Goal: Information Seeking & Learning: Learn about a topic

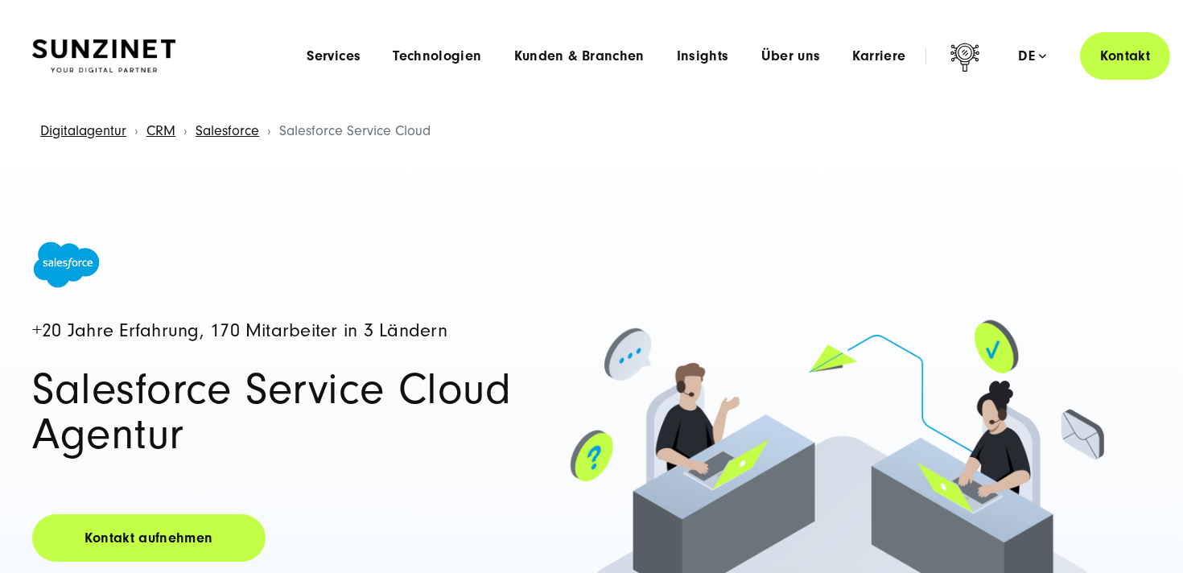
drag, startPoint x: 853, startPoint y: 494, endPoint x: 712, endPoint y: 494, distance: 140.9
click at [712, 494] on div "Alle akzeptieren Alle ablehnen" at bounding box center [820, 506] width 254 height 37
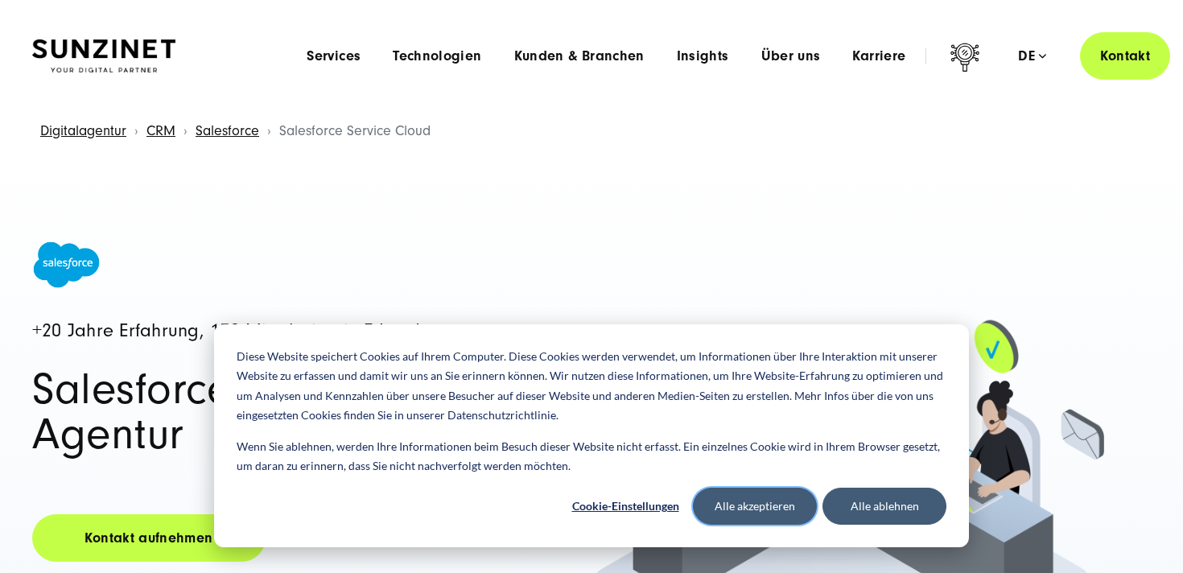
click at [731, 494] on button "Alle akzeptieren" at bounding box center [755, 506] width 124 height 37
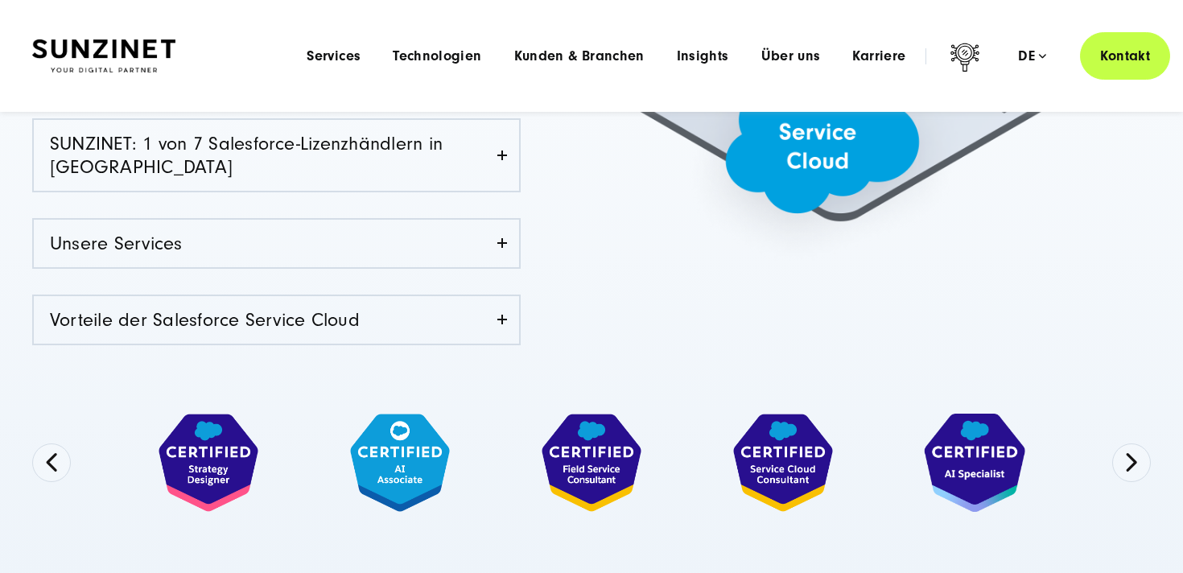
scroll to position [505, 0]
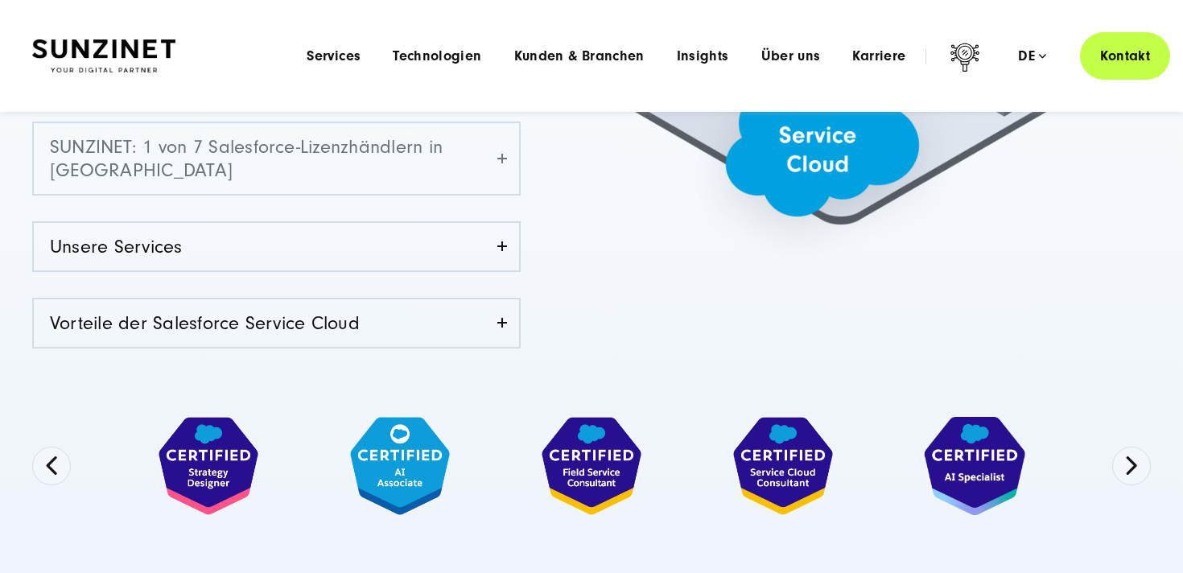
click at [378, 176] on link "SUNZINET: 1 von 7 Salesforce-Lizenzhändlern in [GEOGRAPHIC_DATA]" at bounding box center [276, 158] width 485 height 71
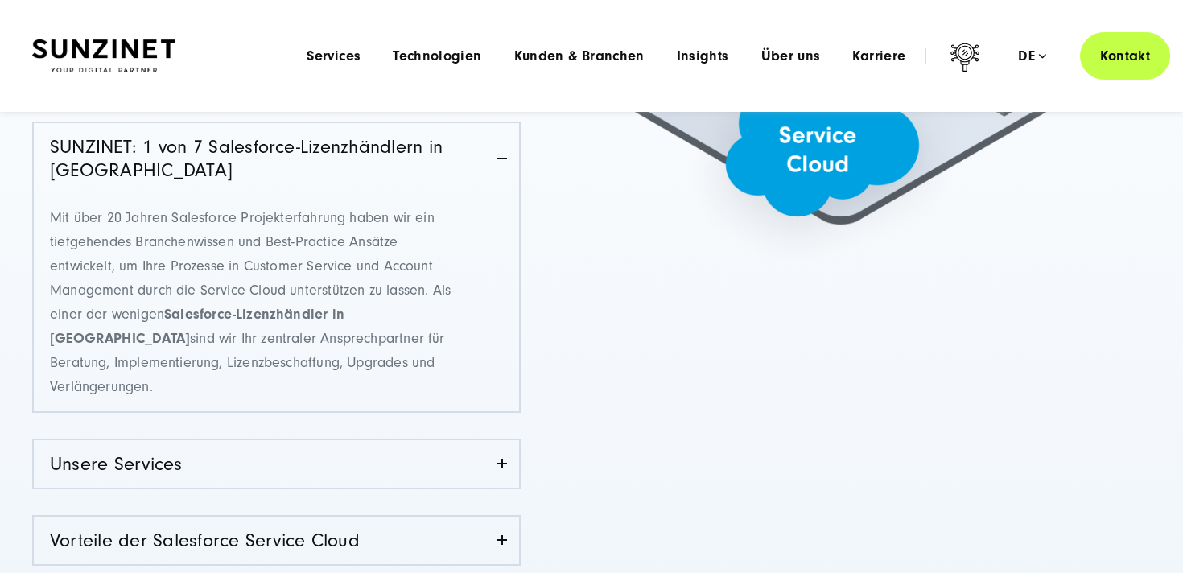
click at [309, 329] on p "Mit über 20 Jahren Salesforce Projekterfahrung haben wir ein tiefgehendes Branc…" at bounding box center [258, 302] width 417 height 193
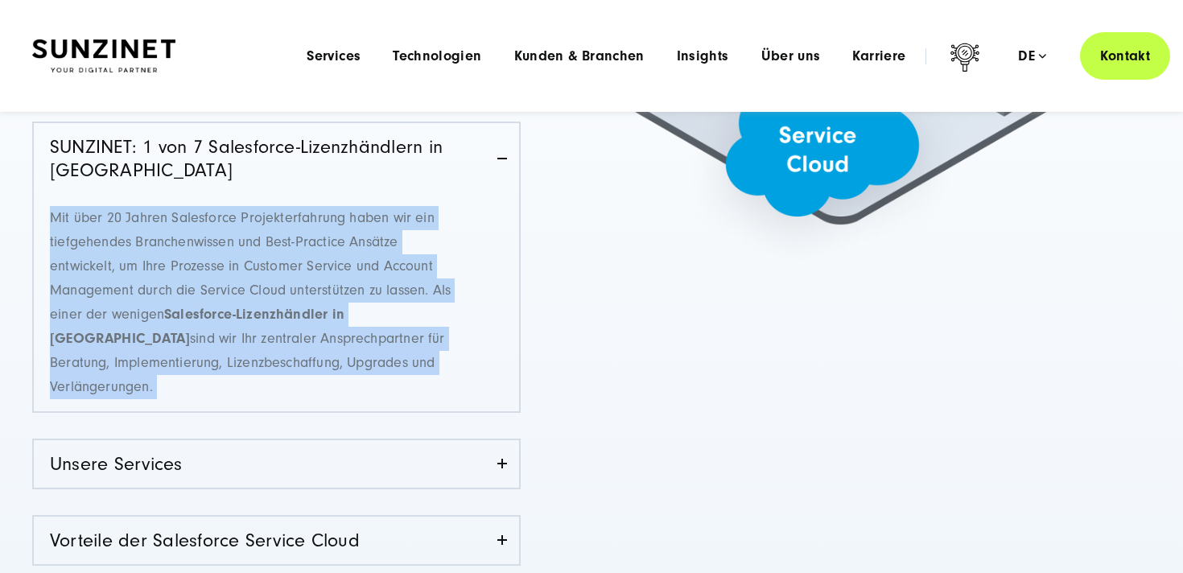
click at [309, 329] on p "Mit über 20 Jahren Salesforce Projekterfahrung haben wir ein tiefgehendes Branc…" at bounding box center [258, 302] width 417 height 193
click at [262, 243] on span "Mit über 20 Jahren Salesforce Projekterfahrung haben wir ein tiefgehendes Branc…" at bounding box center [250, 302] width 401 height 186
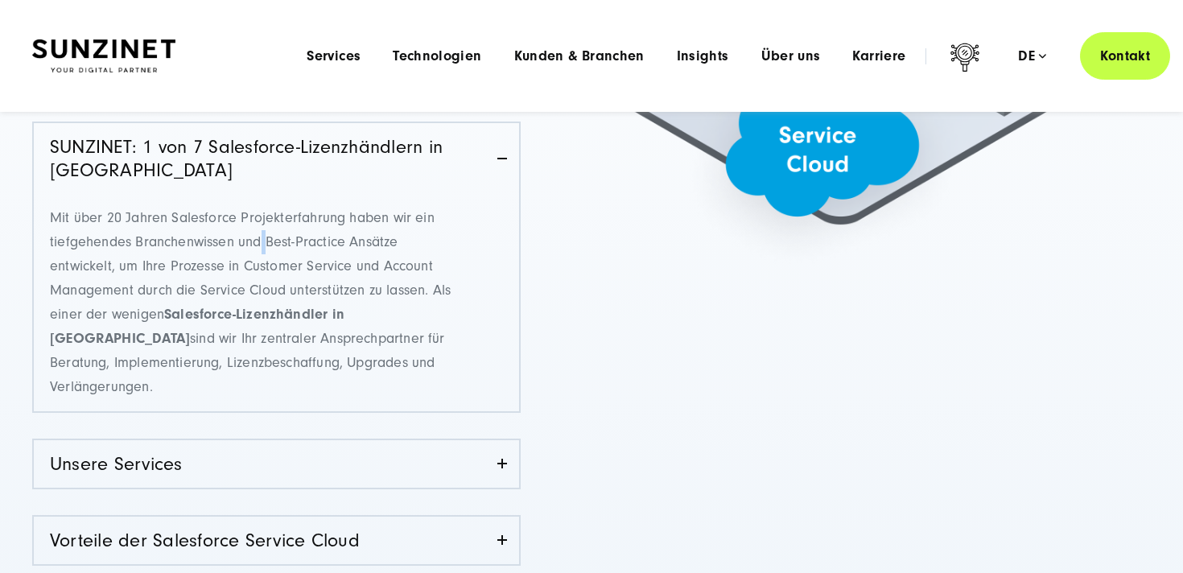
click at [262, 243] on span "Mit über 20 Jahren Salesforce Projekterfahrung haben wir ein tiefgehendes Branc…" at bounding box center [250, 302] width 401 height 186
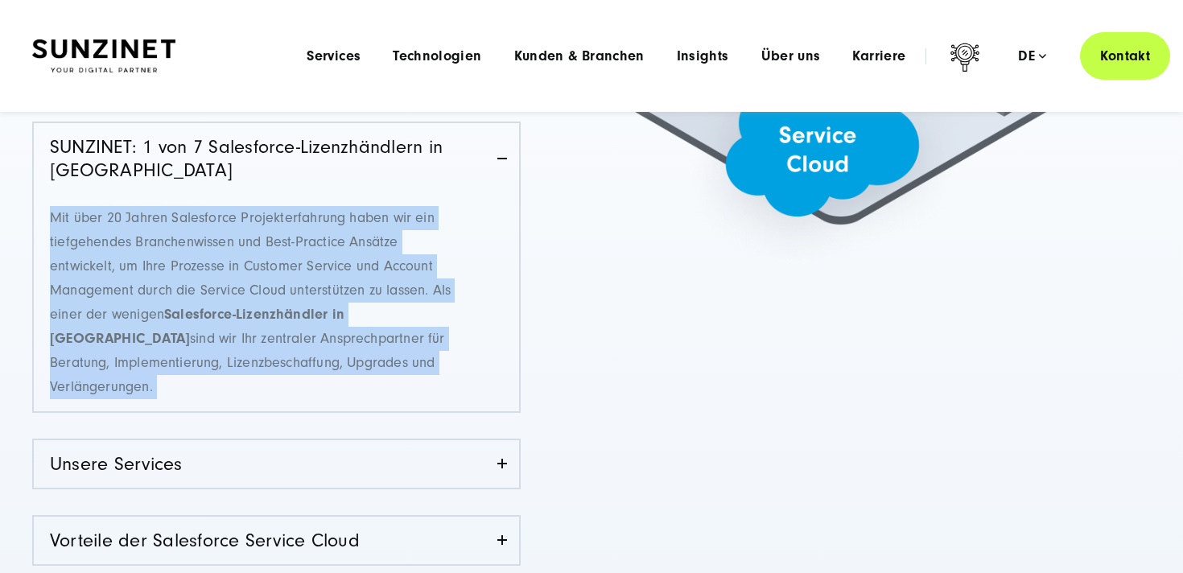
click at [262, 243] on span "Mit über 20 Jahren Salesforce Projekterfahrung haben wir ein tiefgehendes Branc…" at bounding box center [250, 302] width 401 height 186
click at [316, 288] on span "Mit über 20 Jahren Salesforce Projekterfahrung haben wir ein tiefgehendes Branc…" at bounding box center [250, 302] width 401 height 186
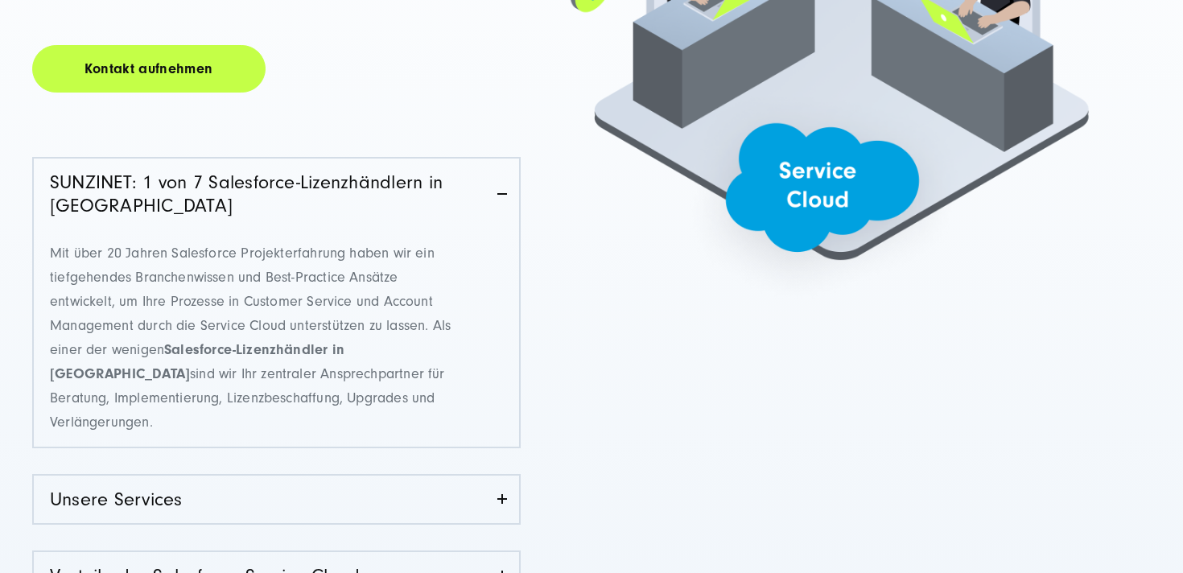
scroll to position [471, 0]
